Goal: Find specific page/section

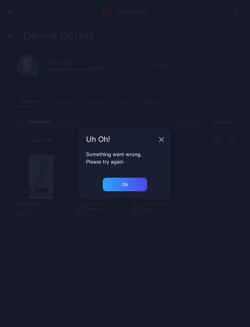
click at [158, 142] on div "Uh Oh!" at bounding box center [125, 139] width 93 height 22
click at [163, 137] on div "Uh Oh!" at bounding box center [125, 139] width 93 height 22
click at [162, 141] on icon "button" at bounding box center [161, 139] width 5 height 5
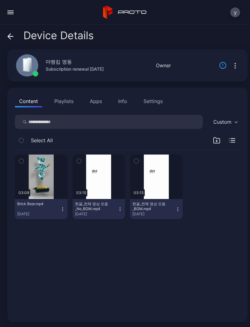
click at [11, 15] on button "button" at bounding box center [10, 12] width 12 height 12
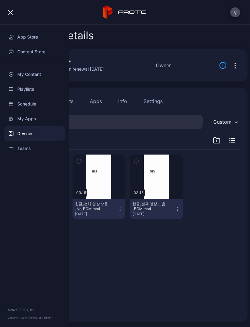
click at [39, 135] on div "Devices" at bounding box center [34, 133] width 61 height 15
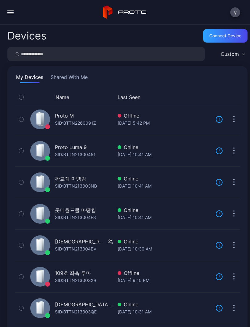
scroll to position [64, 0]
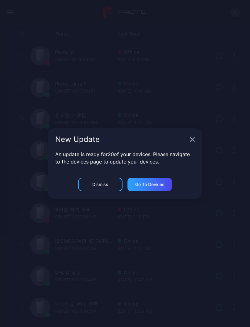
click at [188, 139] on div "New Update" at bounding box center [125, 139] width 154 height 22
click at [194, 138] on icon "button" at bounding box center [192, 140] width 4 height 4
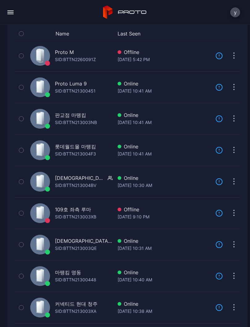
click at [77, 275] on div "마뗑킴 명동" at bounding box center [68, 272] width 26 height 7
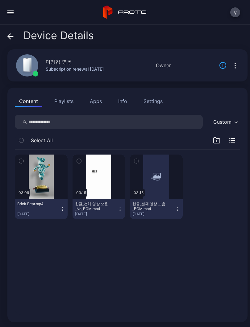
click at [0, 0] on div "button" at bounding box center [0, 0] width 0 height 0
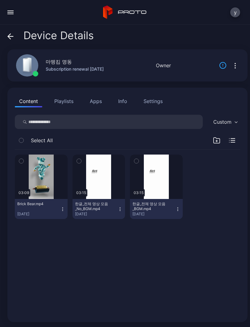
click at [0, 0] on div "button" at bounding box center [0, 0] width 0 height 0
